Goal: Transaction & Acquisition: Obtain resource

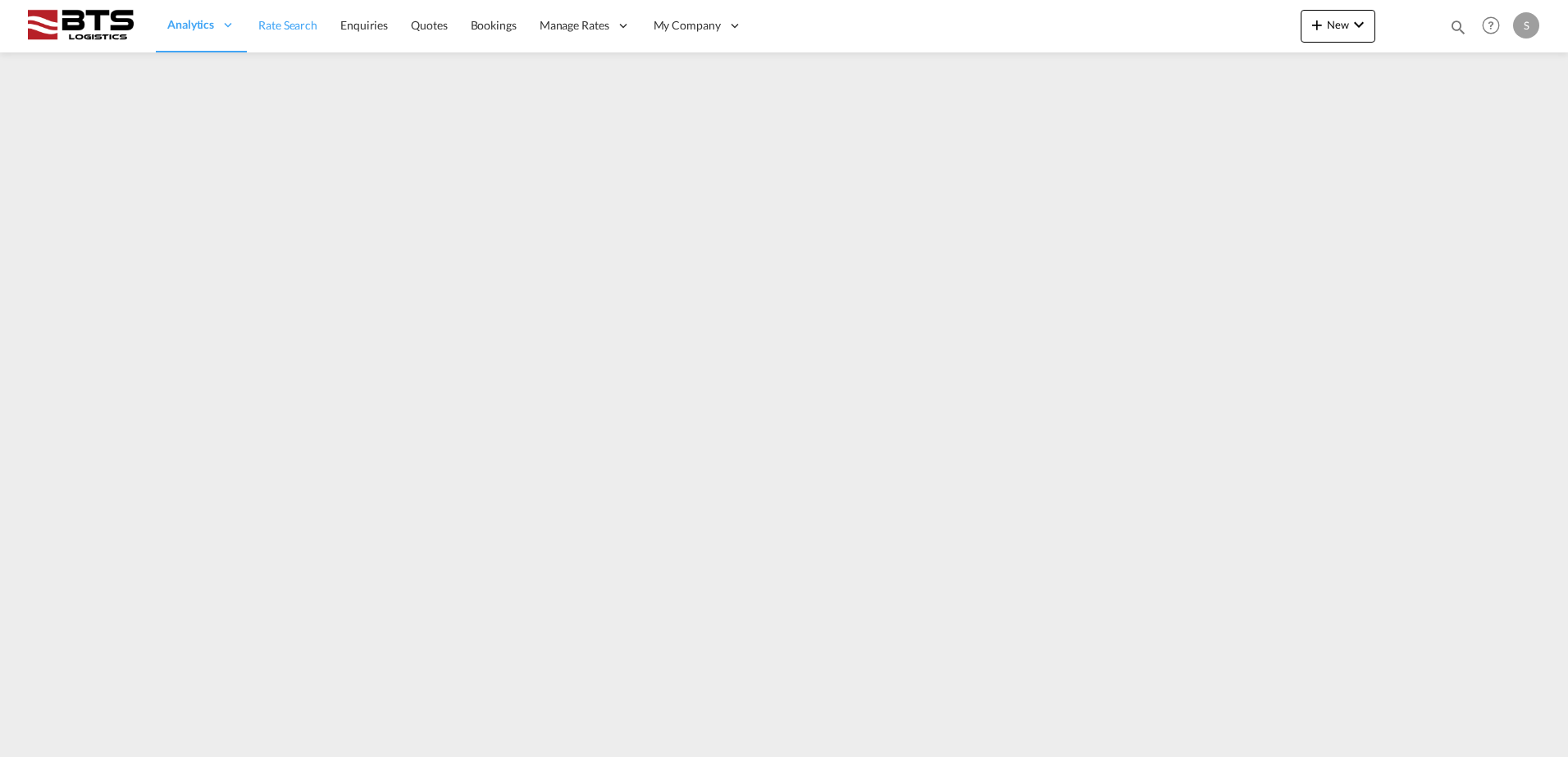
click at [279, 31] on span "Rate Search" at bounding box center [287, 24] width 59 height 14
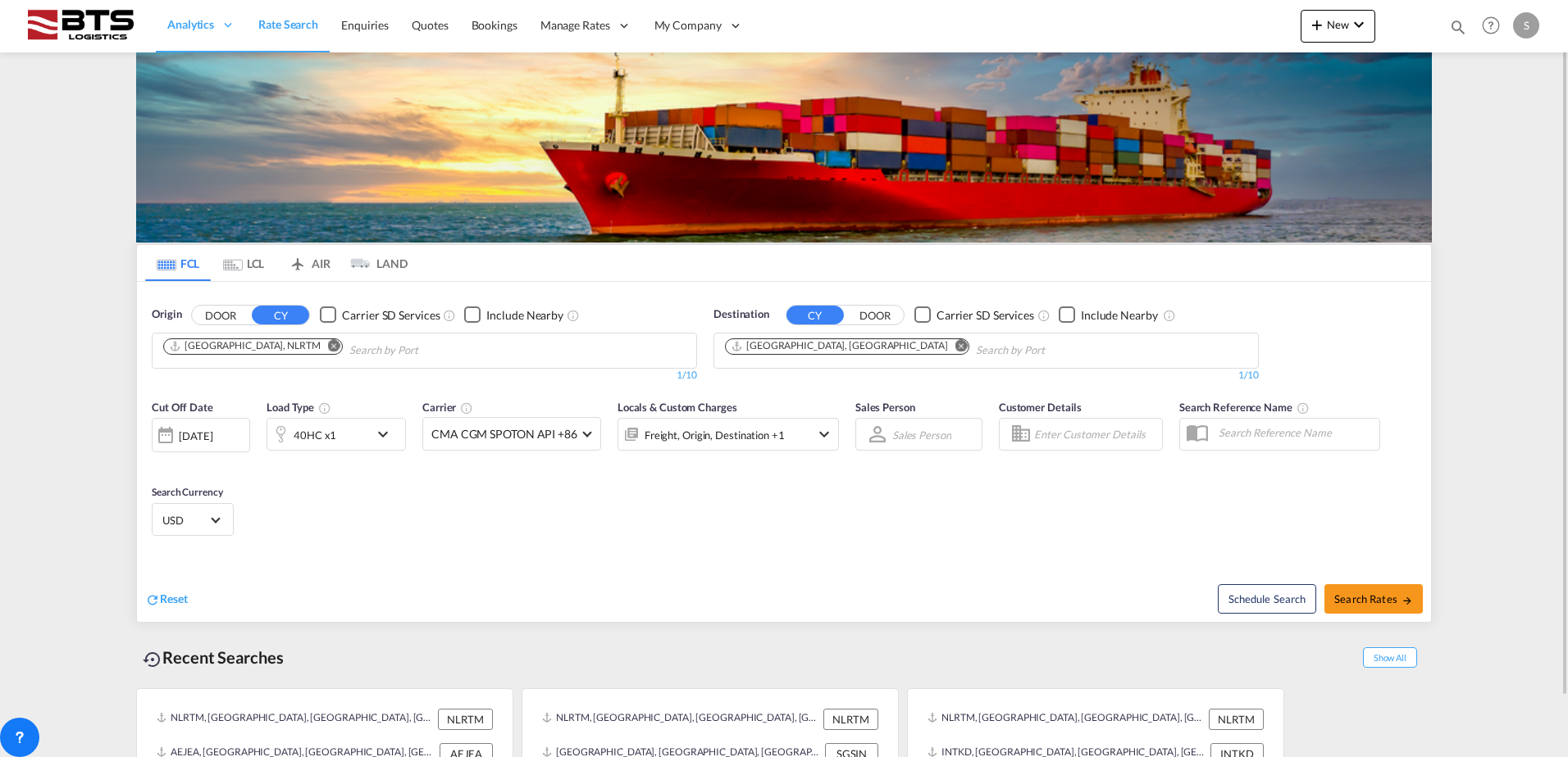
click at [955, 345] on md-icon "Remove" at bounding box center [961, 345] width 12 height 12
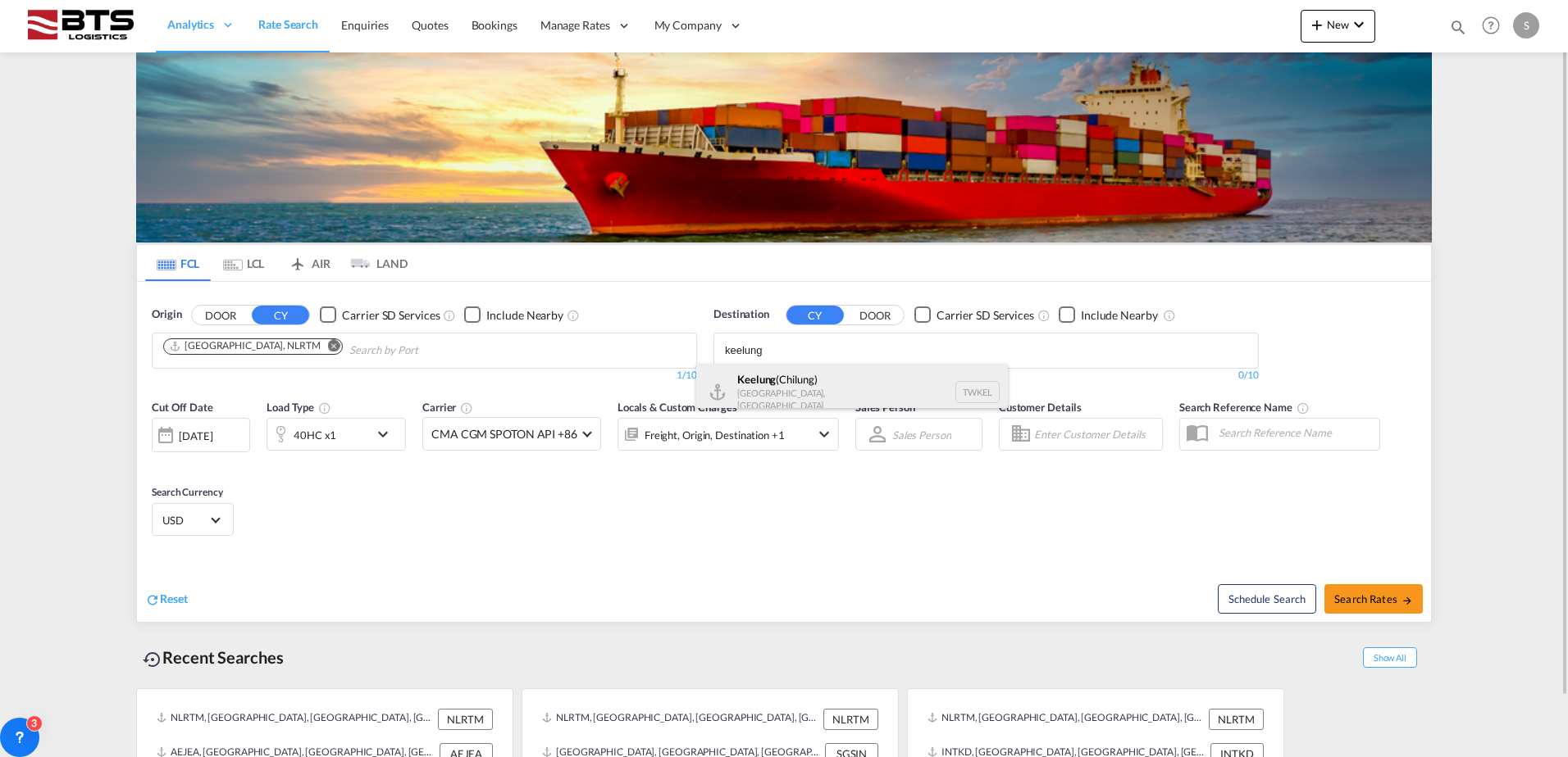
type input "keelung"
click at [799, 388] on div "Keelung ([GEOGRAPHIC_DATA]) [GEOGRAPHIC_DATA], [GEOGRAPHIC_DATA] TWKEL" at bounding box center [852, 392] width 311 height 57
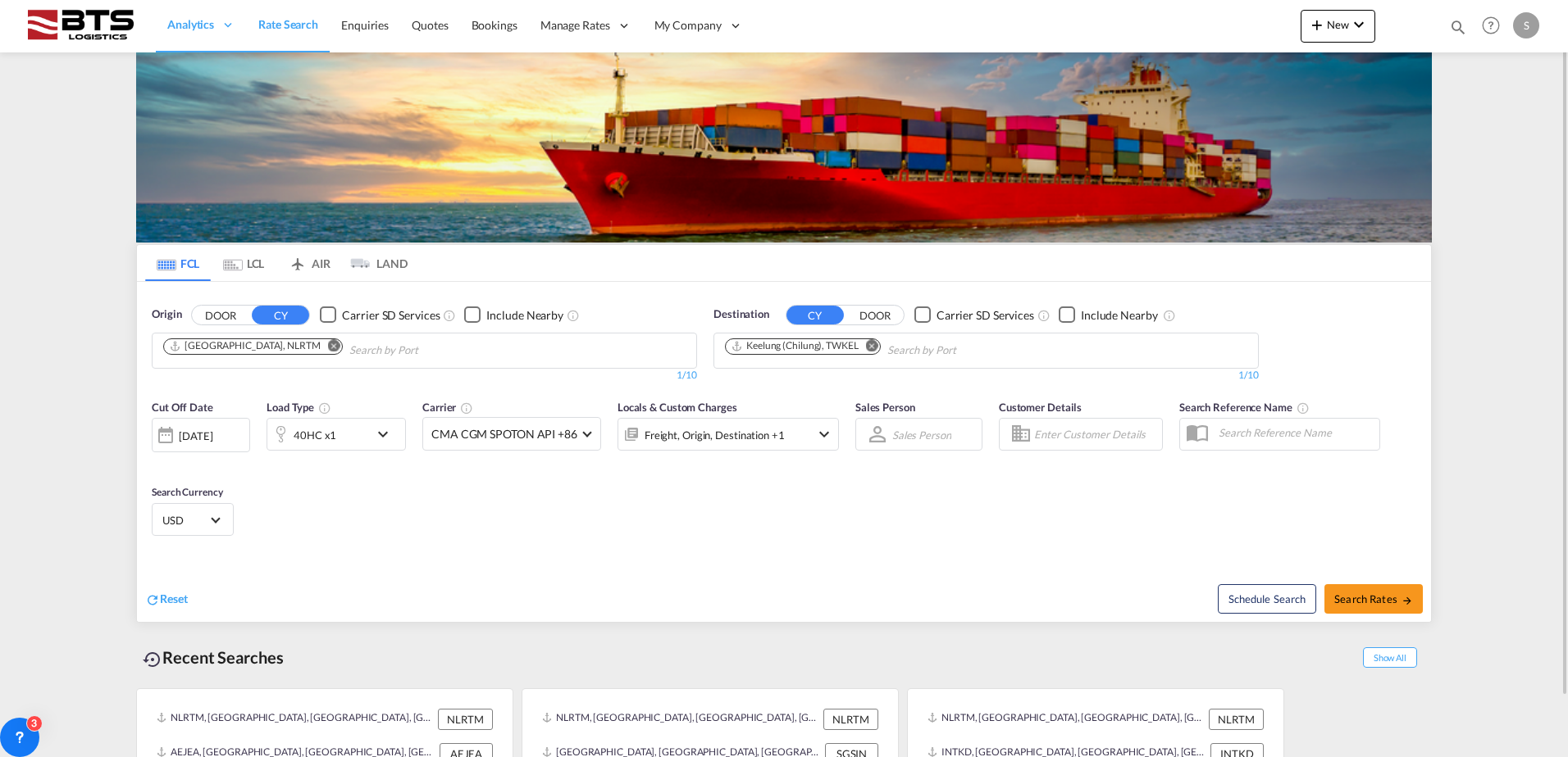
click at [387, 435] on md-icon "icon-chevron-down" at bounding box center [388, 434] width 28 height 20
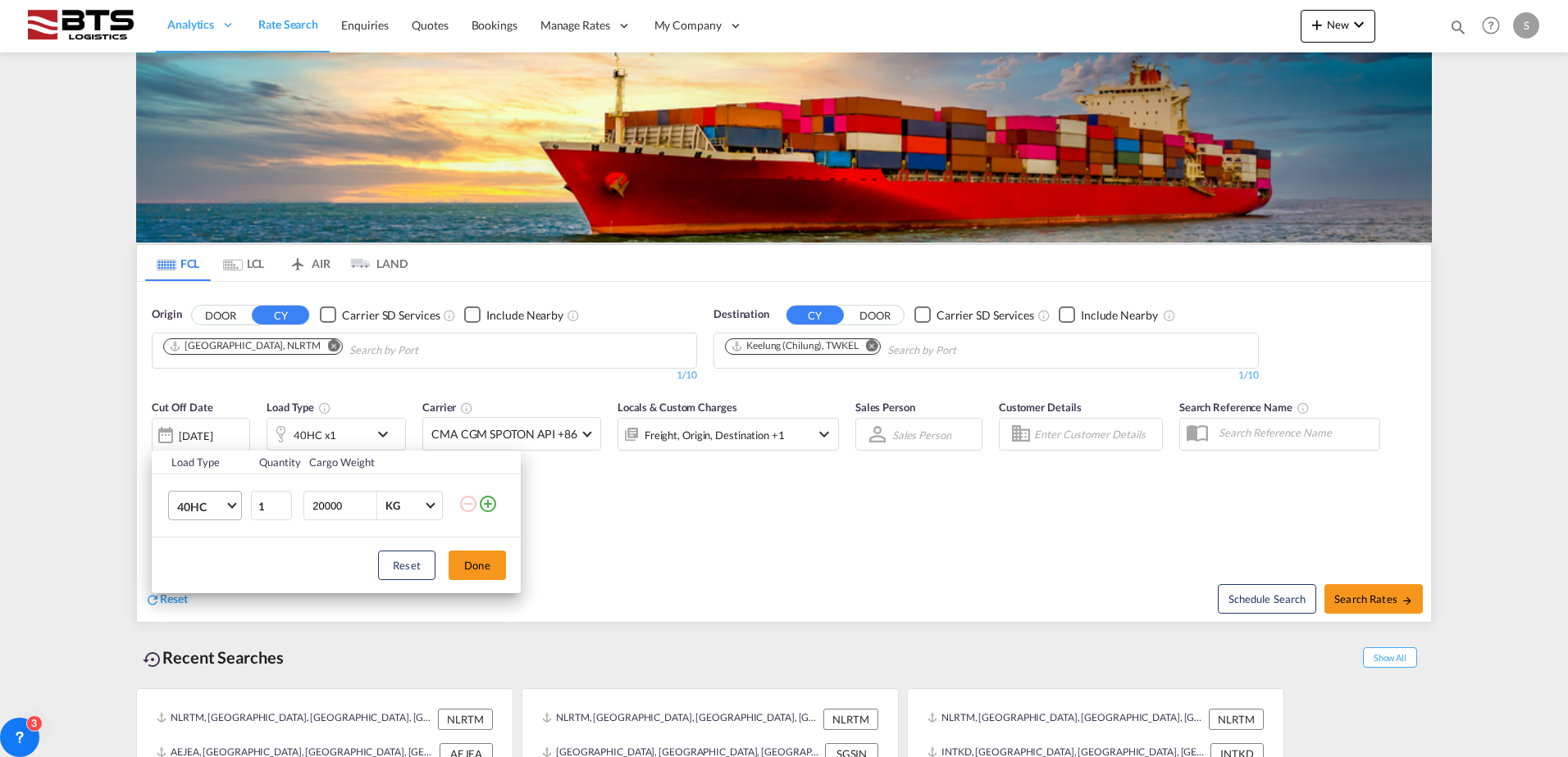
click at [237, 506] on md-select-value "40HC" at bounding box center [208, 506] width 65 height 28
click at [197, 435] on div "20GP" at bounding box center [191, 428] width 29 height 17
click at [465, 559] on button "Done" at bounding box center [477, 566] width 58 height 30
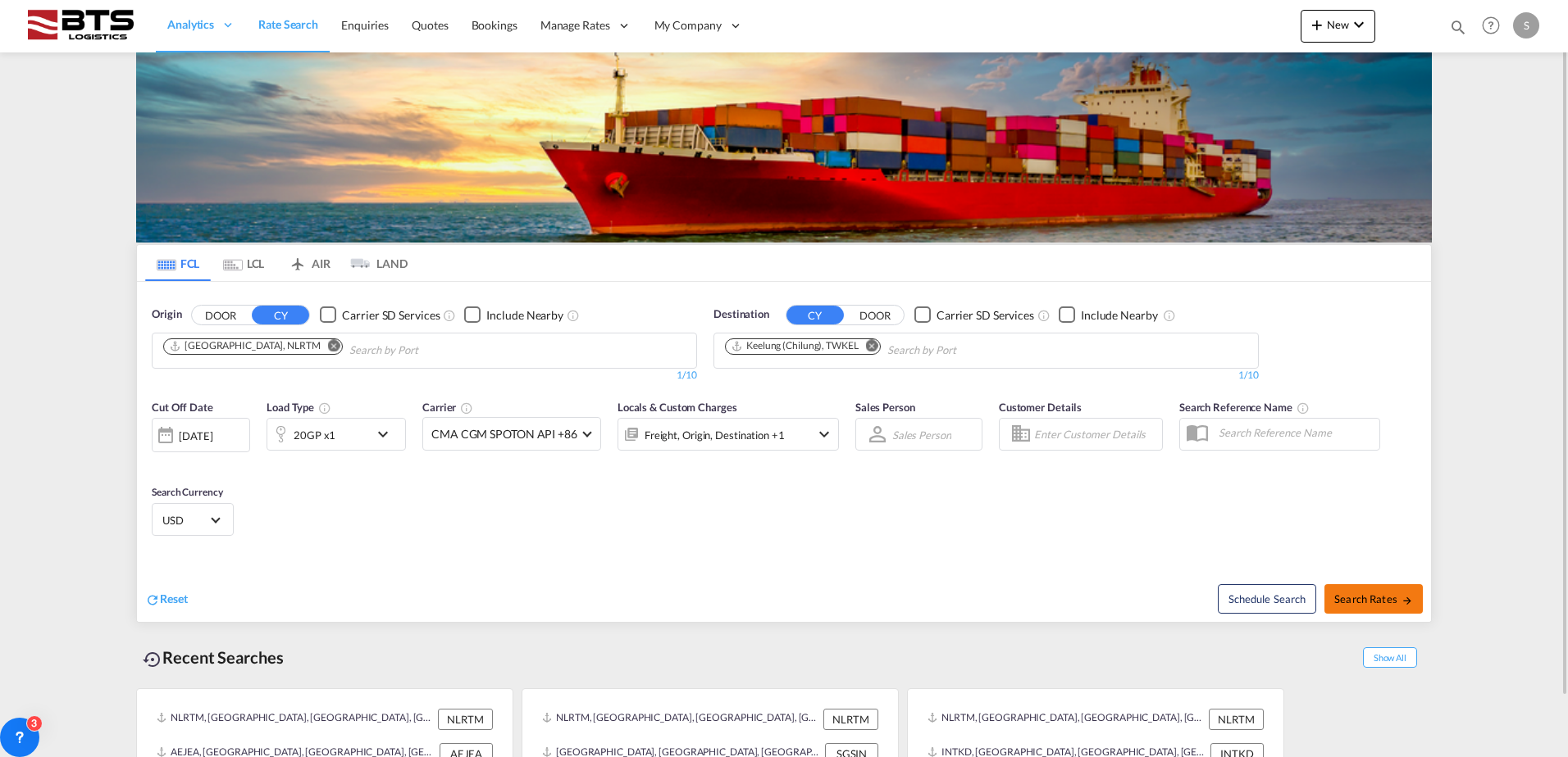
click at [1376, 594] on span "Search Rates" at bounding box center [1373, 599] width 79 height 13
type input "NLRTM to TWKEL / [DATE]"
